Goal: Answer question/provide support

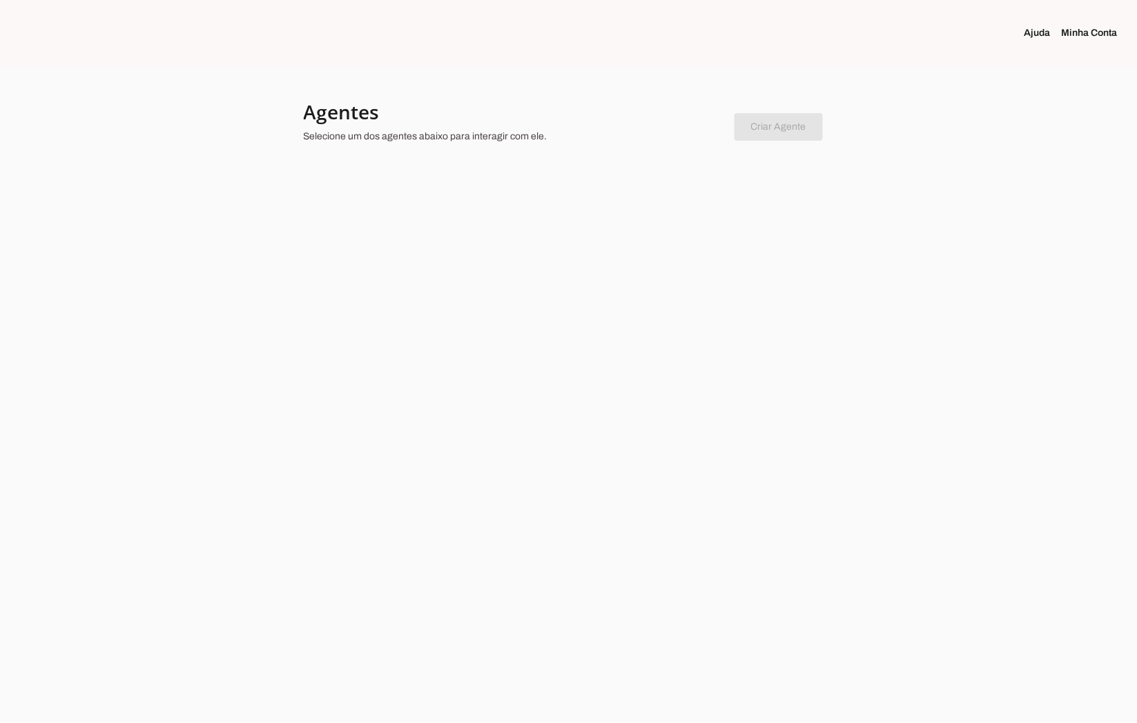
click at [610, 280] on div at bounding box center [568, 361] width 1137 height 723
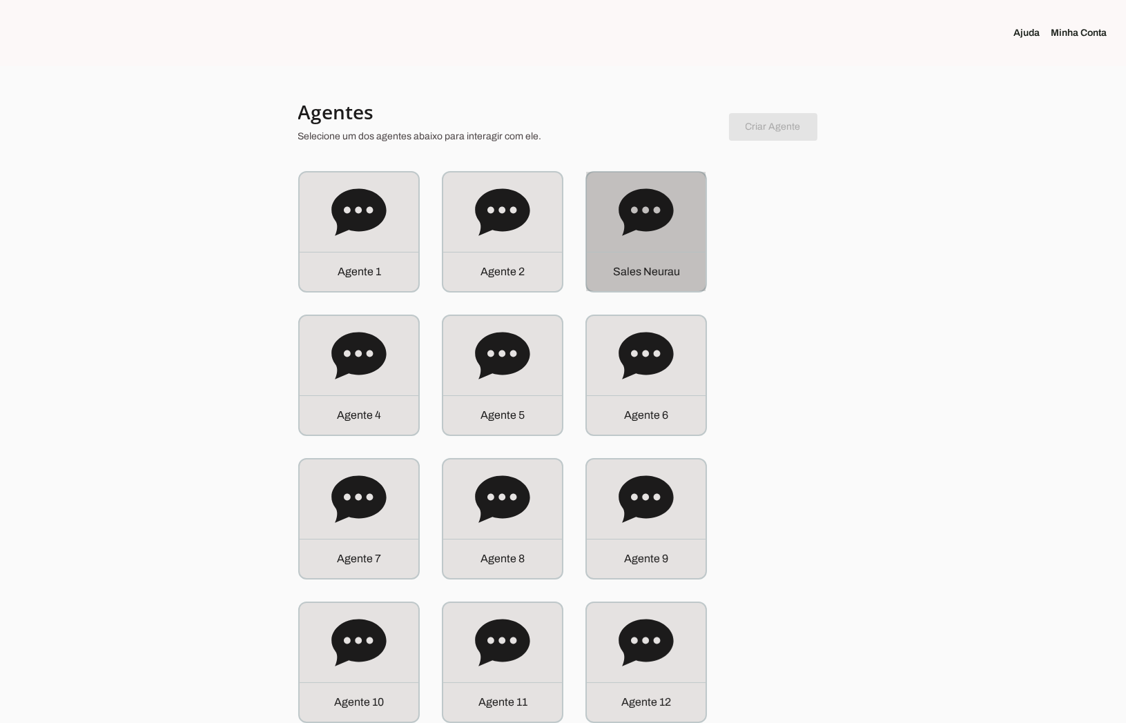
click at [613, 242] on div "S a l e s N e u r a u" at bounding box center [646, 232] width 119 height 119
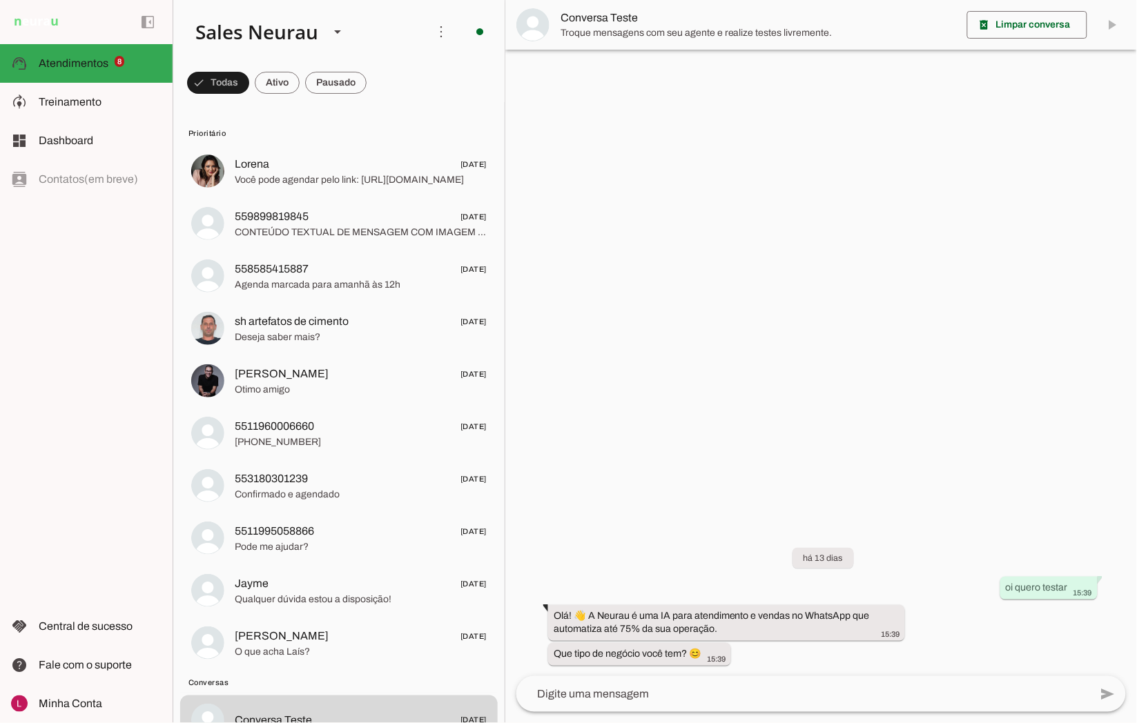
click at [734, 233] on div at bounding box center [821, 361] width 632 height 723
